Goal: Transaction & Acquisition: Obtain resource

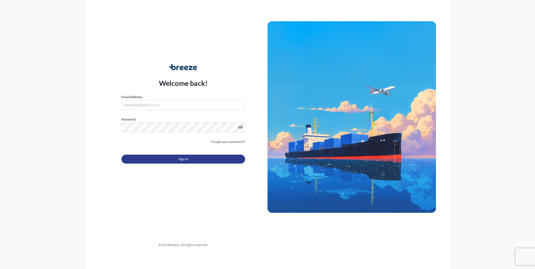
type input "[EMAIL_ADDRESS][DOMAIN_NAME]"
click at [184, 163] on button "Sign In" at bounding box center [183, 159] width 124 height 9
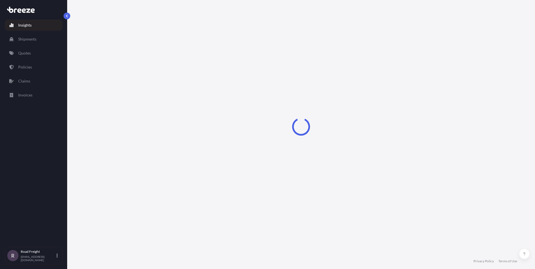
select select "2025"
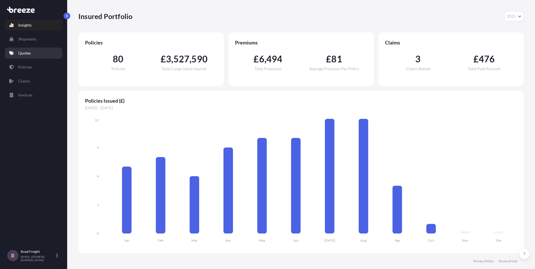
click at [22, 52] on p "Quotes" at bounding box center [24, 53] width 13 height 6
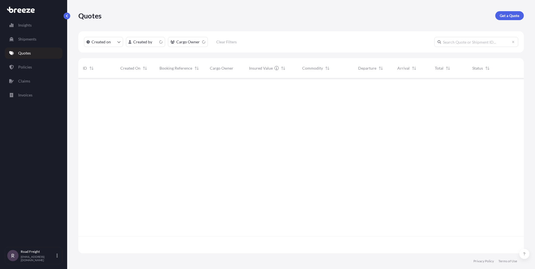
scroll to position [174, 441]
click at [503, 15] on p "Get a Quote" at bounding box center [510, 16] width 20 height 6
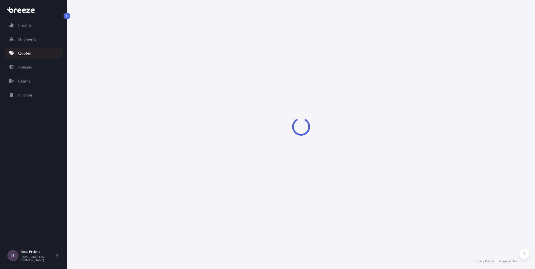
select select "Sea"
select select "1"
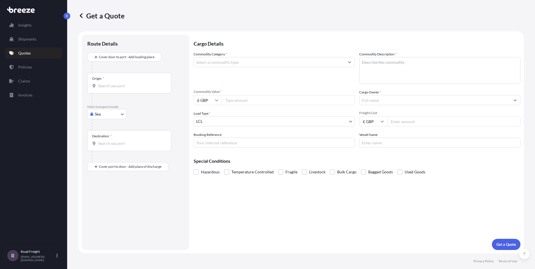
click at [114, 115] on body "Insights Shipments Quotes Policies Claims Invoices R Road Freight [EMAIL_ADDRES…" at bounding box center [267, 134] width 535 height 269
click at [106, 148] on span "Road" at bounding box center [102, 149] width 9 height 6
select select "Road"
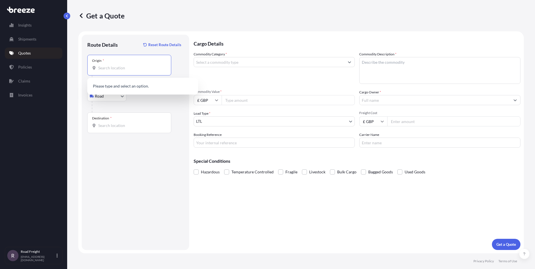
click at [116, 66] on input "Origin *" at bounding box center [131, 68] width 66 height 6
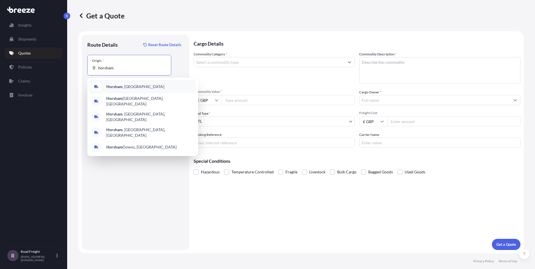
click at [119, 85] on b "Horsham" at bounding box center [114, 86] width 16 height 5
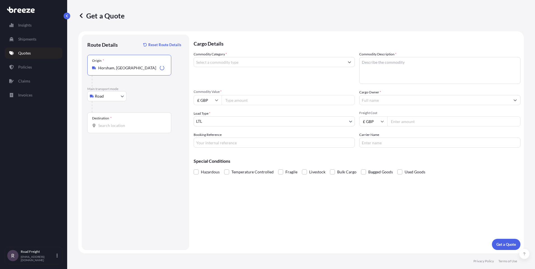
type input "Horsham, [GEOGRAPHIC_DATA]"
click at [110, 128] on input "Destination *" at bounding box center [131, 126] width 66 height 6
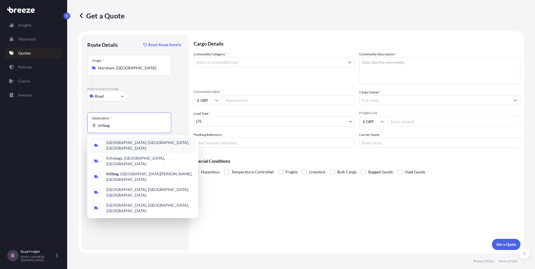
click at [117, 143] on span "[GEOGRAPHIC_DATA], [GEOGRAPHIC_DATA], [GEOGRAPHIC_DATA]" at bounding box center [149, 145] width 87 height 11
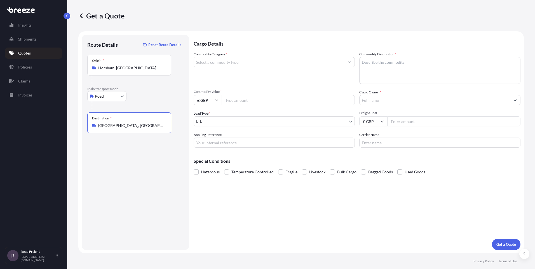
type input "[GEOGRAPHIC_DATA], [GEOGRAPHIC_DATA], [GEOGRAPHIC_DATA]"
click at [235, 61] on input "Commodity Category *" at bounding box center [269, 62] width 151 height 10
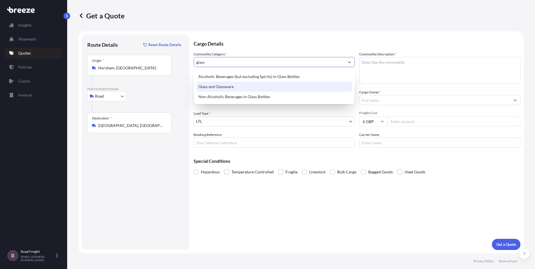
click at [221, 87] on div "Glass and Glassware" at bounding box center [274, 87] width 156 height 10
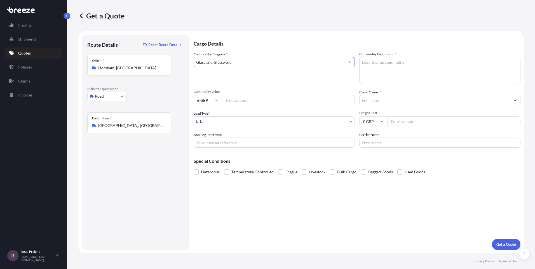
type input "Glass and Glassware"
click at [402, 62] on textarea "Commodity Description *" at bounding box center [439, 70] width 161 height 27
type textarea "GLASS SCREENS"
click at [304, 98] on input "Commodity Value *" at bounding box center [288, 100] width 133 height 10
type input "1733.60"
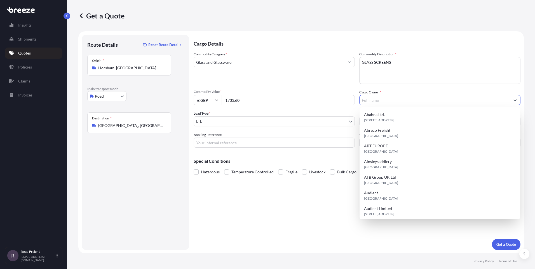
click at [395, 98] on input "Cargo Owner *" at bounding box center [435, 100] width 151 height 10
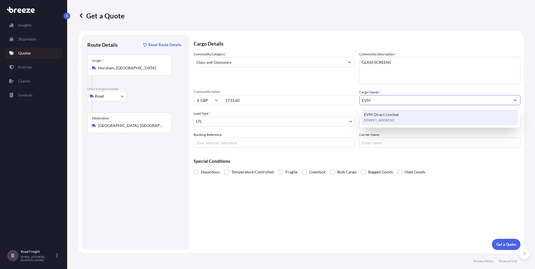
click at [390, 116] on span "EVM Direct Limited" at bounding box center [381, 115] width 35 height 6
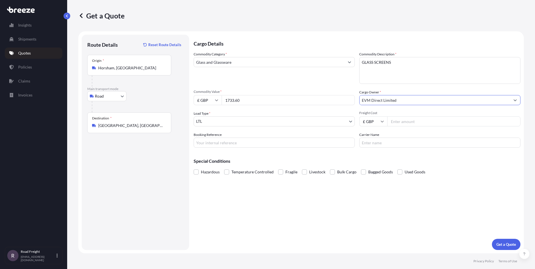
type input "EVM Direct Limited"
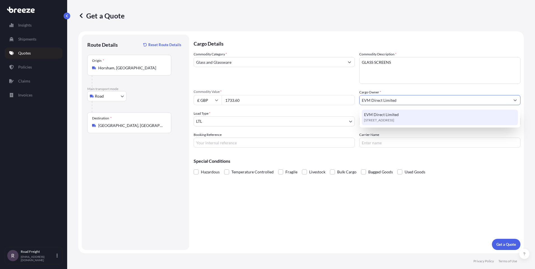
click at [355, 208] on div "Cargo Details Commodity Category * Glass and Glassware Commodity Description * …" at bounding box center [357, 143] width 327 height 216
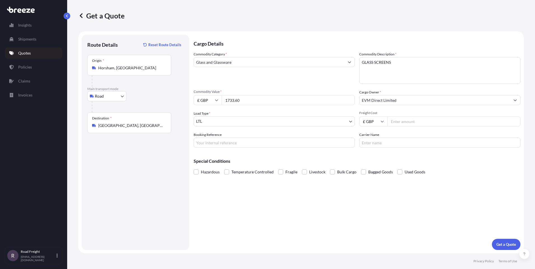
click at [401, 119] on input "Freight Cost" at bounding box center [453, 121] width 133 height 10
type input "485"
click at [279, 172] on span at bounding box center [280, 172] width 5 height 5
click at [278, 168] on input "Fragile" at bounding box center [278, 168] width 0 height 0
click at [252, 144] on input "Booking Reference" at bounding box center [274, 143] width 161 height 10
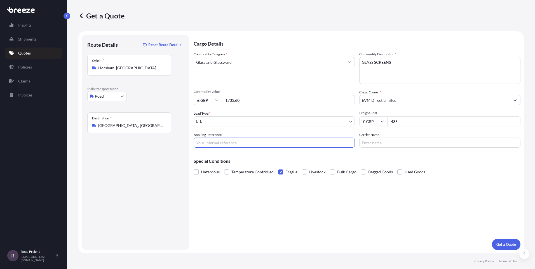
paste input "SE32360"
type input "SE32360"
click at [504, 245] on p "Get a Quote" at bounding box center [507, 245] width 20 height 6
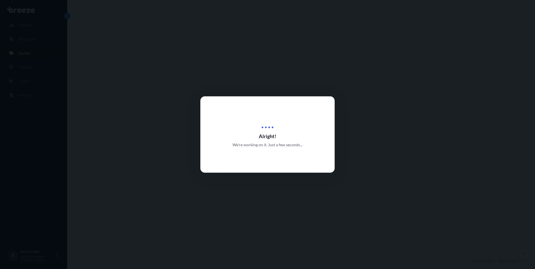
select select "Road"
select select "1"
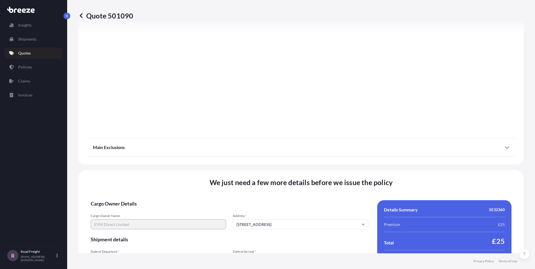
scroll to position [619, 0]
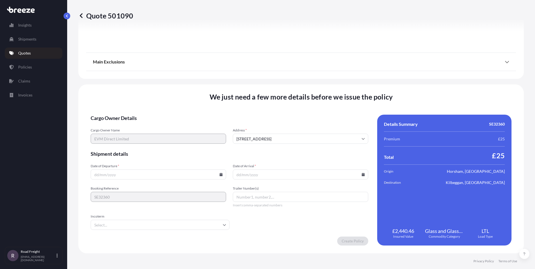
click at [193, 174] on input "Date of Departure *" at bounding box center [158, 175] width 135 height 10
click at [217, 175] on input "Date of Departure *" at bounding box center [158, 175] width 135 height 10
click at [220, 174] on icon at bounding box center [221, 174] width 3 height 3
click at [169, 114] on button "10" at bounding box center [171, 114] width 9 height 9
type input "[DATE]"
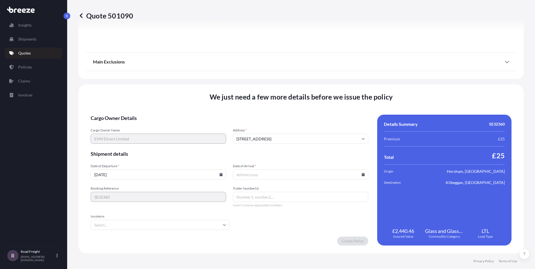
click at [362, 174] on icon at bounding box center [363, 174] width 3 height 3
click at [275, 124] on button "14" at bounding box center [272, 124] width 9 height 9
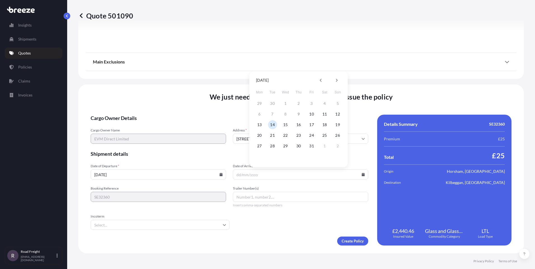
type input "[DATE]"
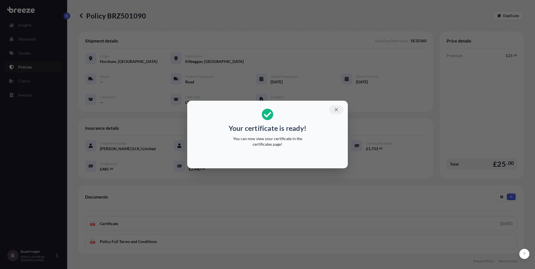
click at [337, 110] on icon "button" at bounding box center [336, 109] width 3 height 3
